Goal: Transaction & Acquisition: Book appointment/travel/reservation

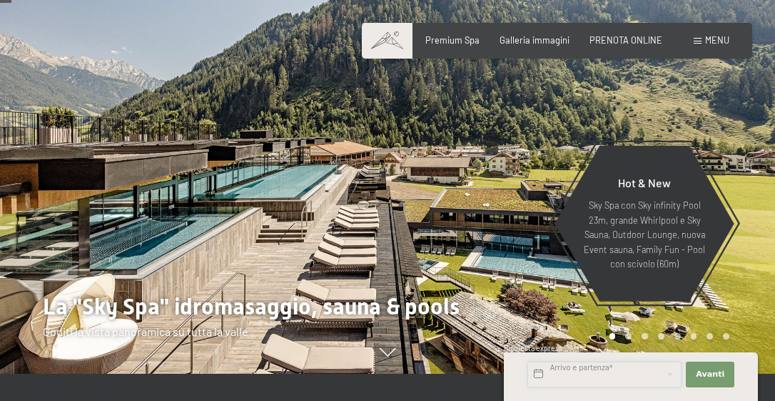
click at [597, 377] on input "text" at bounding box center [605, 374] width 154 height 26
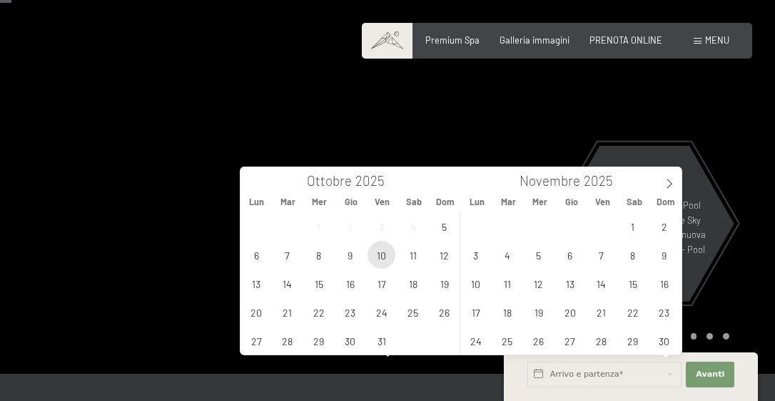
click at [379, 249] on span "10" at bounding box center [382, 255] width 28 height 28
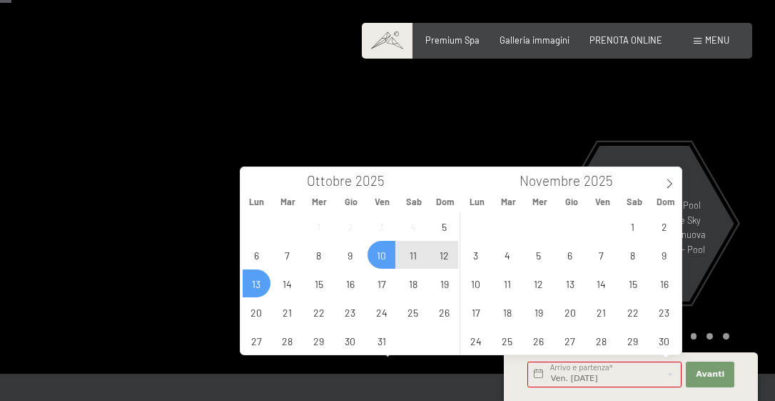
click at [261, 286] on span "13" at bounding box center [257, 283] width 28 height 28
type input "Ven. [DATE] - Lun. [DATE]"
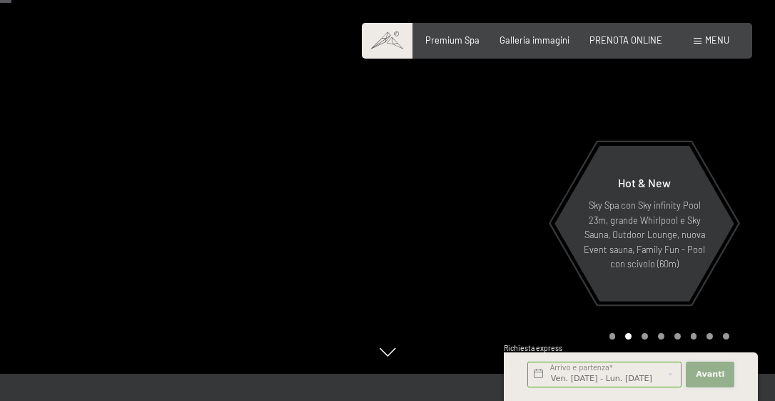
click at [708, 374] on span "Avanti" at bounding box center [710, 373] width 29 height 11
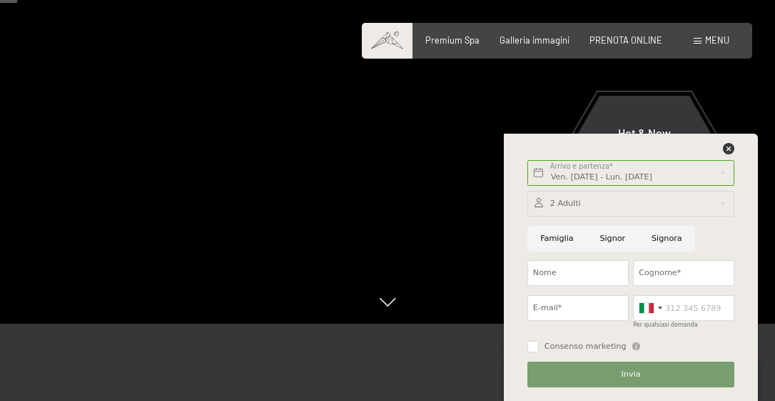
scroll to position [146, 0]
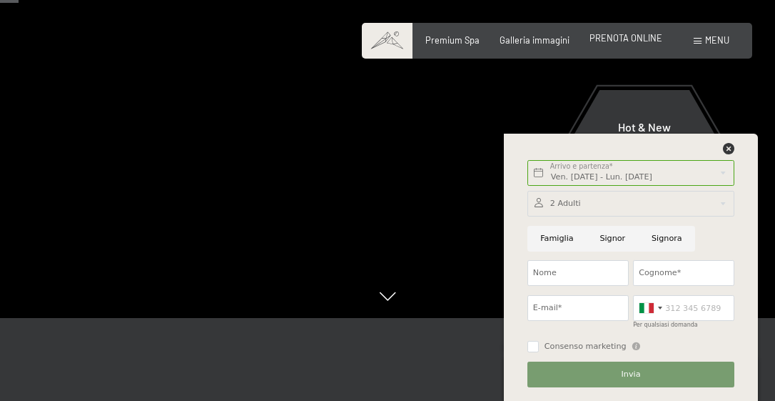
click at [617, 42] on span "PRENOTA ONLINE" at bounding box center [626, 37] width 73 height 11
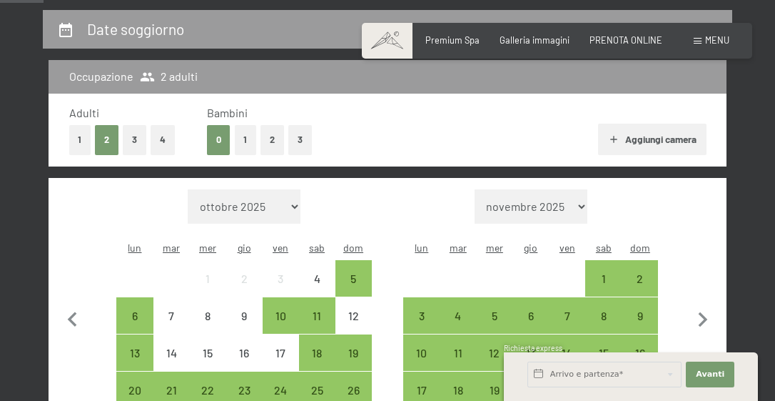
scroll to position [286, 0]
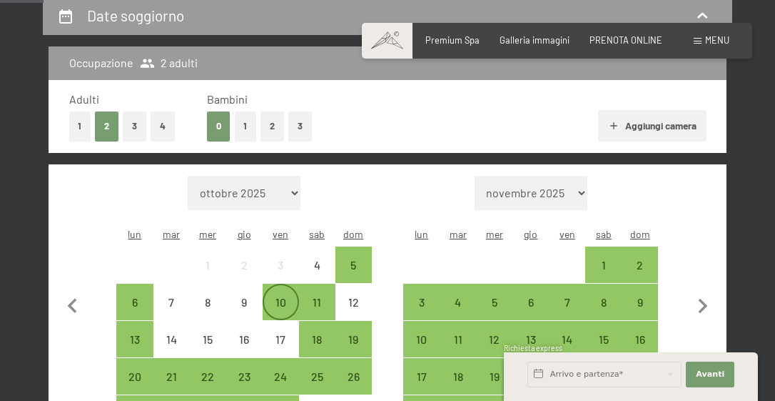
click at [280, 296] on div "10" at bounding box center [281, 313] width 34 height 34
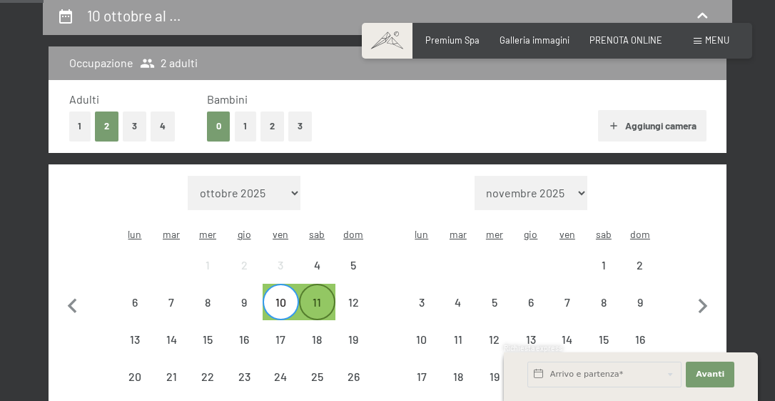
click at [317, 296] on div "11" at bounding box center [318, 313] width 34 height 34
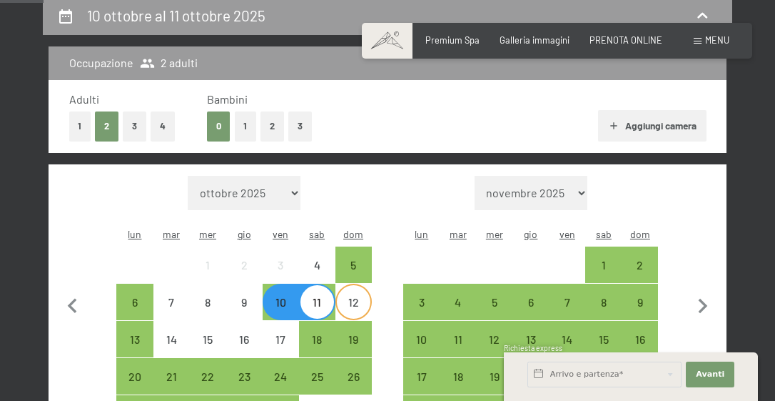
click at [351, 296] on div "12" at bounding box center [354, 313] width 34 height 34
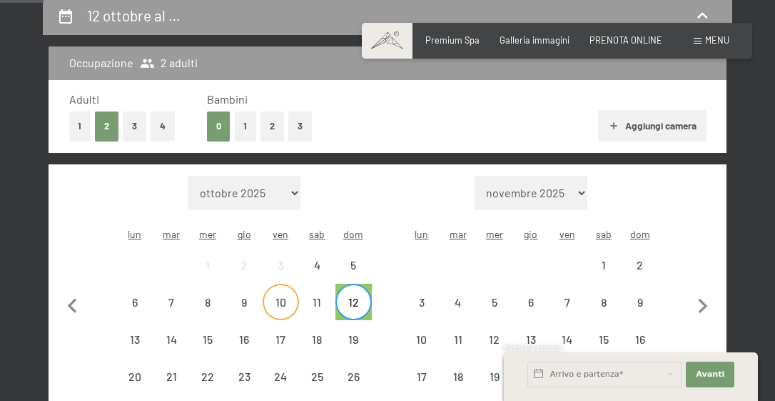
click at [284, 296] on div "10" at bounding box center [281, 313] width 34 height 34
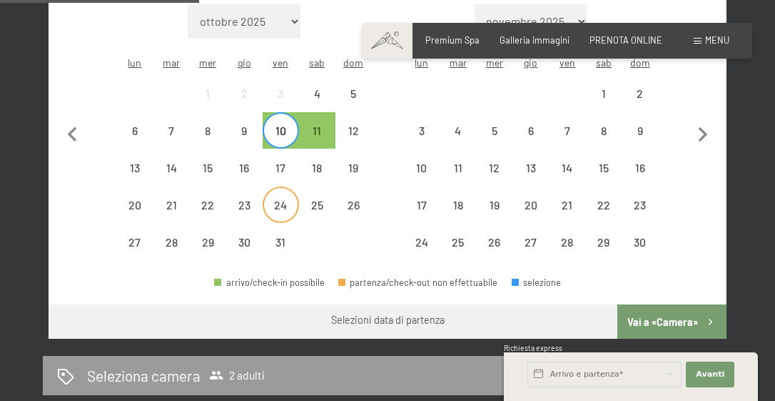
scroll to position [458, 0]
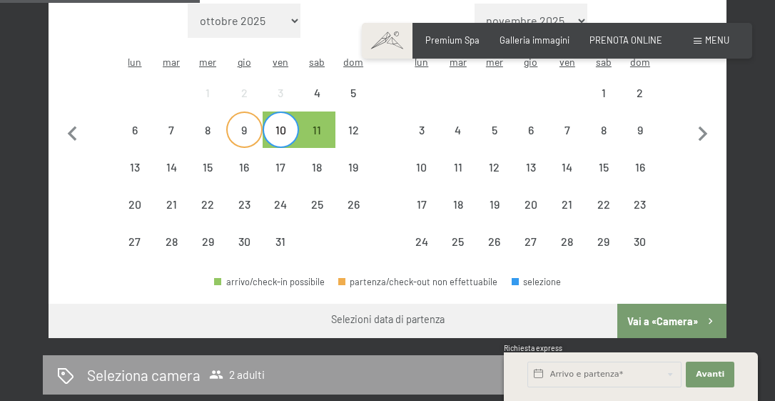
click at [232, 124] on div "9" at bounding box center [245, 141] width 34 height 34
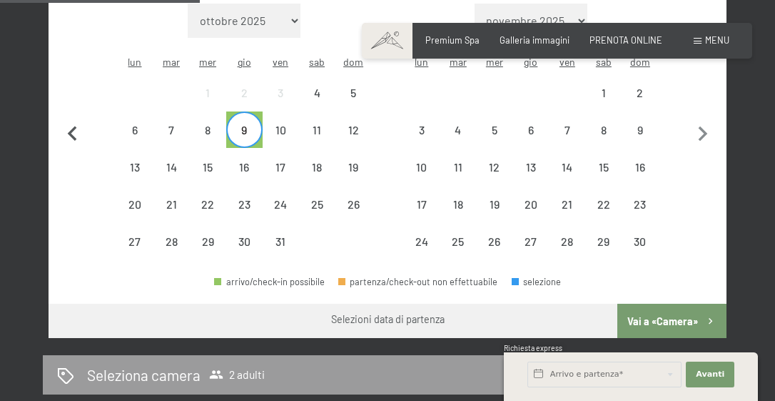
click at [71, 126] on icon "button" at bounding box center [71, 133] width 9 height 15
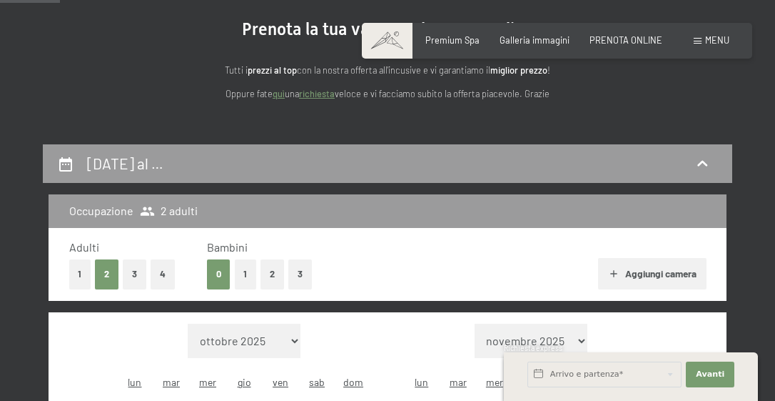
scroll to position [174, 0]
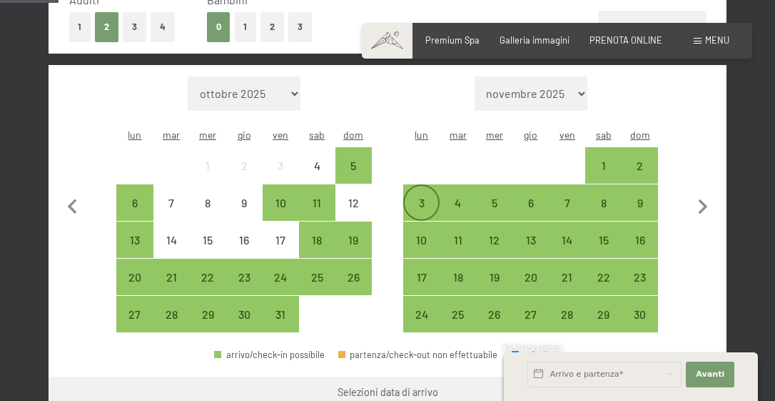
scroll to position [385, 0]
click at [269, 197] on div "10" at bounding box center [281, 214] width 34 height 34
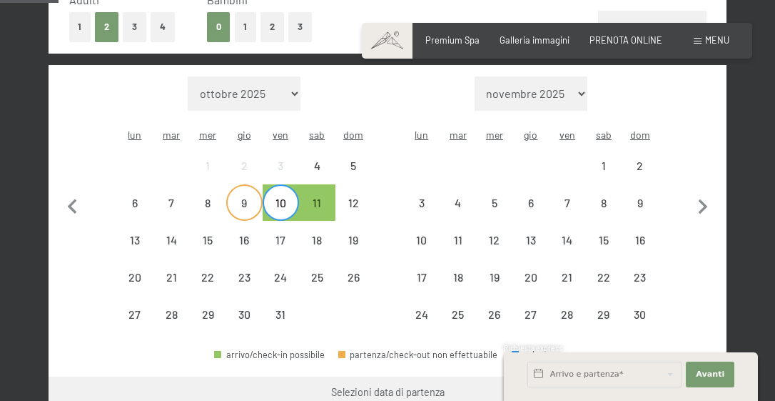
click at [240, 197] on div "9" at bounding box center [245, 214] width 34 height 34
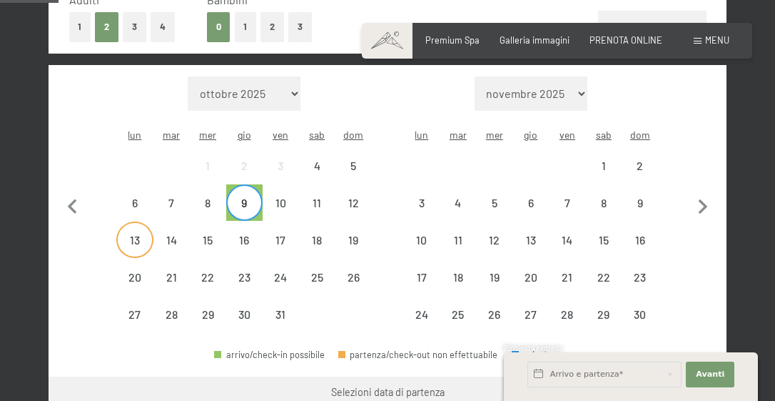
click at [137, 234] on div "13" at bounding box center [135, 251] width 34 height 34
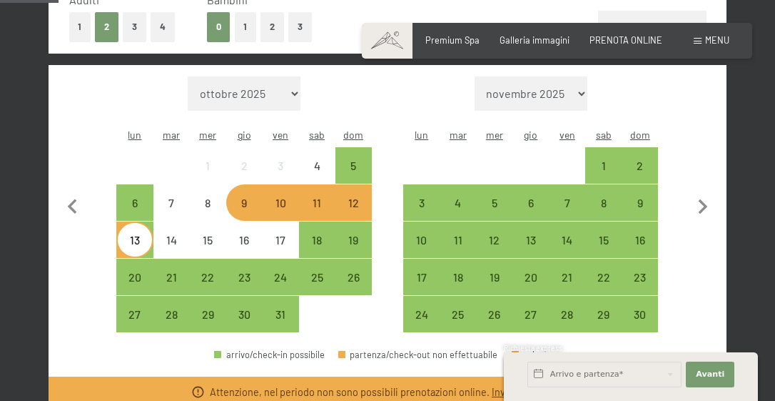
click at [283, 197] on div "10" at bounding box center [281, 214] width 34 height 34
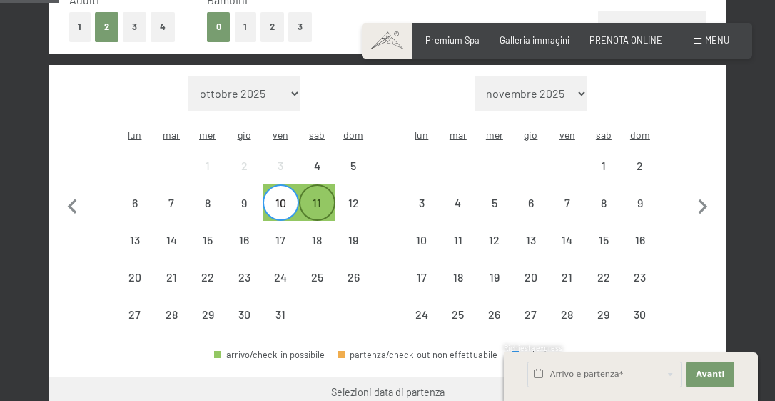
click at [316, 197] on div "11" at bounding box center [318, 214] width 34 height 34
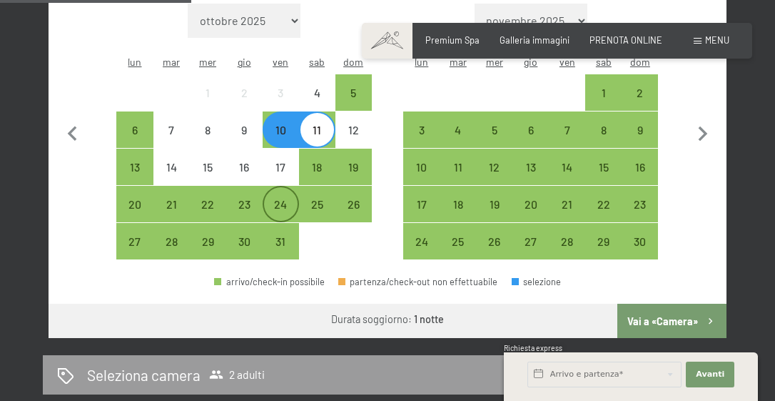
scroll to position [458, 0]
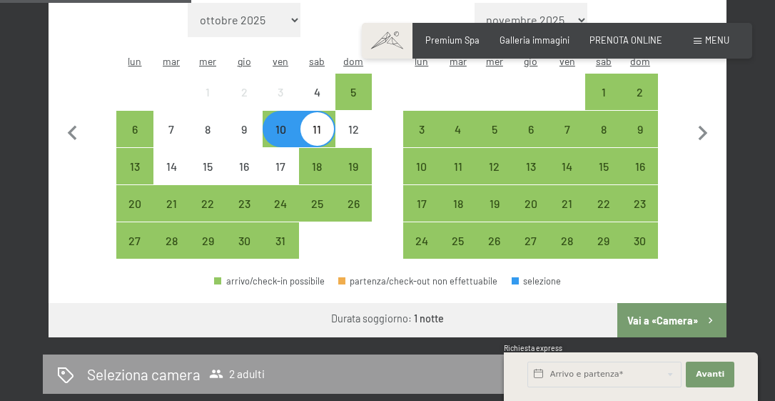
click at [654, 303] on button "Vai a «Camera»" at bounding box center [672, 320] width 109 height 34
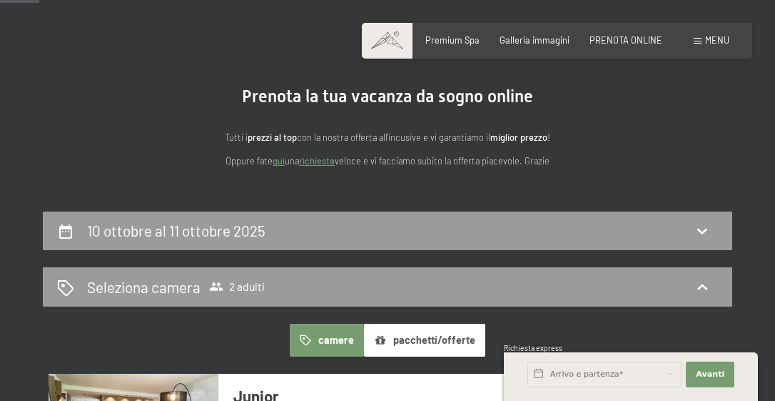
scroll to position [63, 0]
